Goal: Navigation & Orientation: Find specific page/section

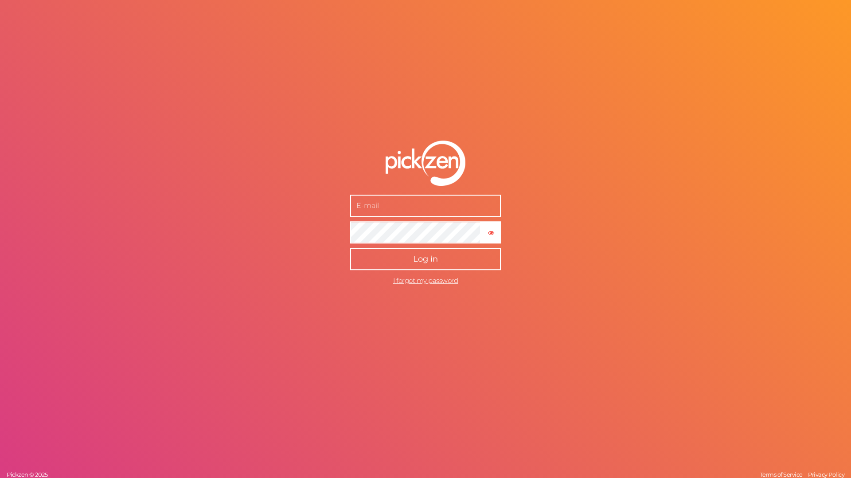
type input "[EMAIL_ADDRESS][DOMAIN_NAME]"
click at [435, 257] on span "Log in" at bounding box center [425, 259] width 25 height 10
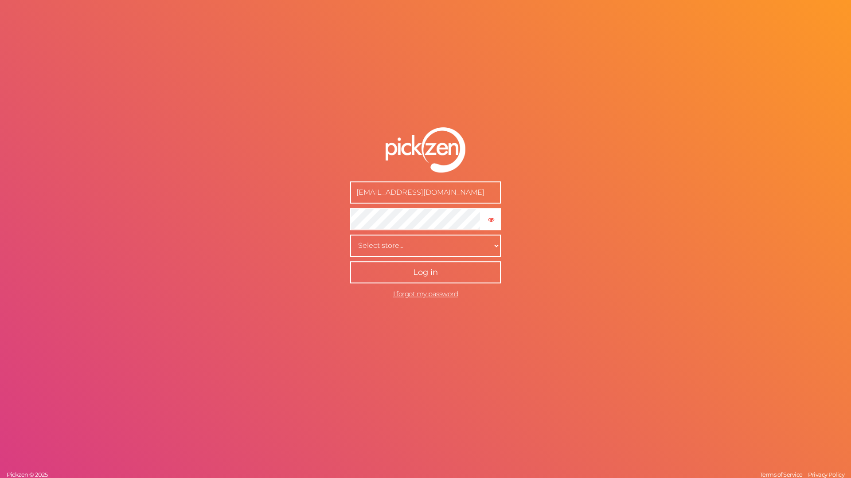
click at [428, 278] on button "Log in" at bounding box center [425, 272] width 151 height 22
click at [428, 251] on select "Select store... [PERSON_NAME] Test-Shop" at bounding box center [425, 246] width 151 height 22
select select "56821383286"
click at [415, 274] on span "Log in" at bounding box center [425, 272] width 25 height 10
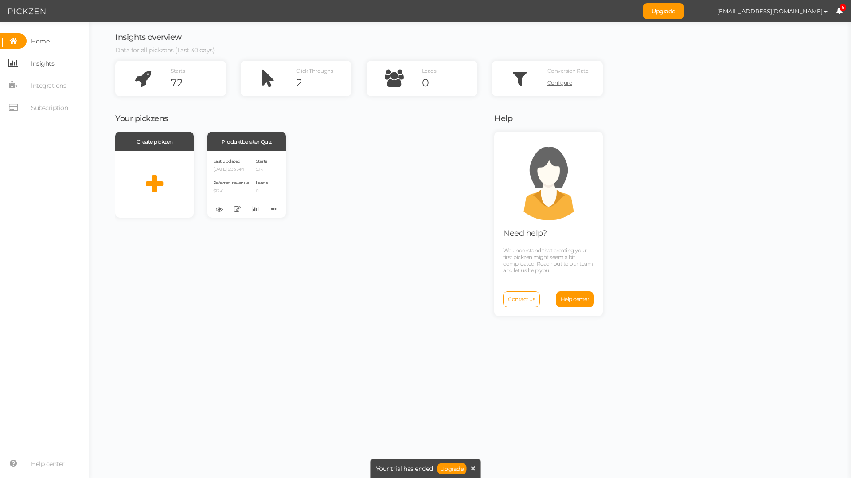
click at [46, 64] on span "Insights" at bounding box center [42, 63] width 23 height 14
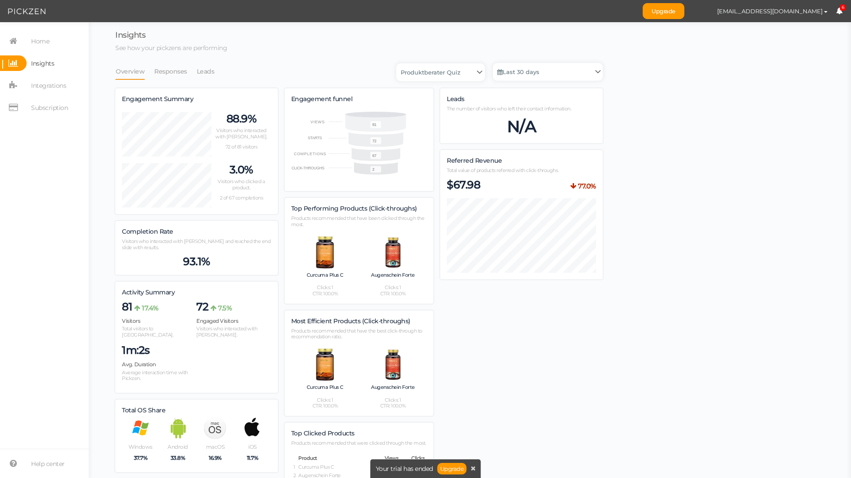
scroll to position [601, 488]
click at [177, 73] on link "Responses" at bounding box center [171, 71] width 34 height 17
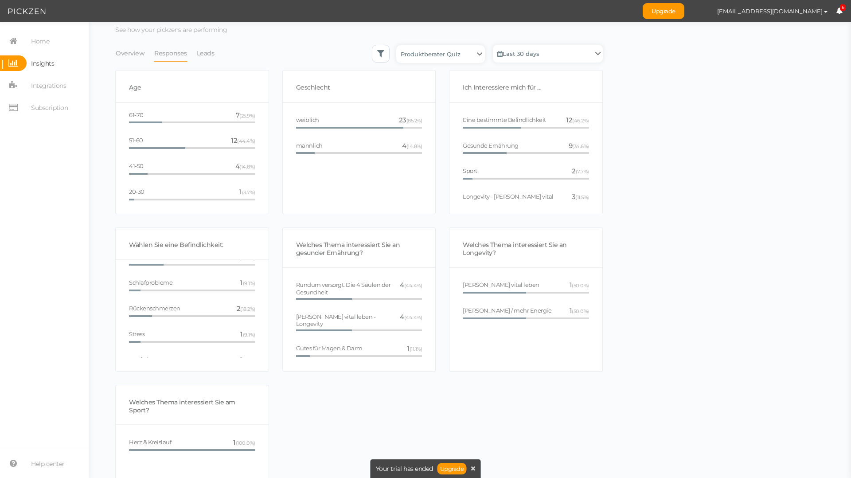
scroll to position [56, 0]
click at [202, 52] on link "Leads" at bounding box center [205, 53] width 19 height 17
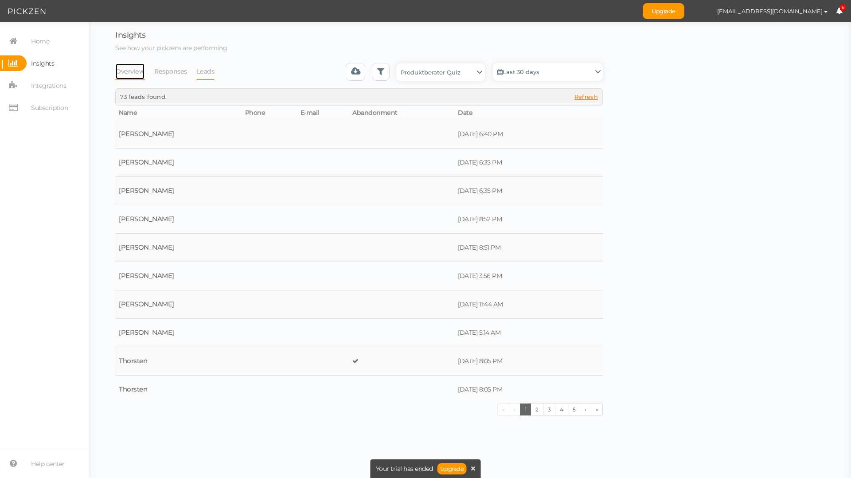
click at [133, 78] on link "Overview" at bounding box center [130, 71] width 30 height 17
